Goal: Task Accomplishment & Management: Manage account settings

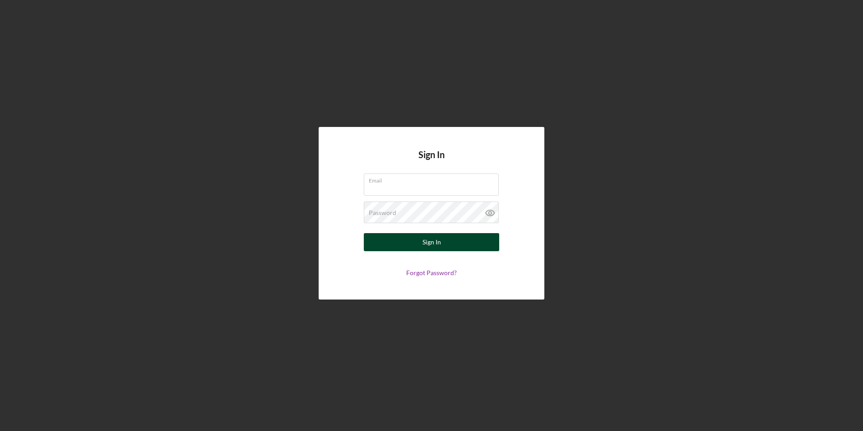
type input "[PERSON_NAME][EMAIL_ADDRESS][DOMAIN_NAME]"
click at [431, 244] on div "Sign In" at bounding box center [431, 242] width 19 height 18
